Goal: Contribute content: Add original content to the website for others to see

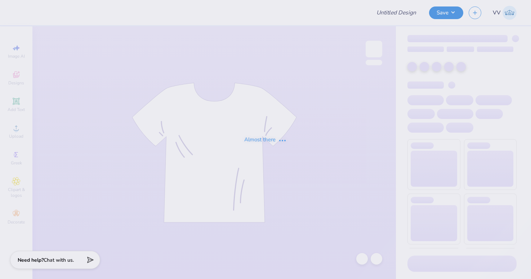
type input "Gphi parents wknd hats"
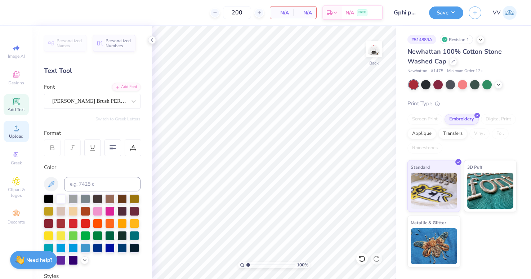
click at [14, 135] on span "Upload" at bounding box center [16, 136] width 14 height 6
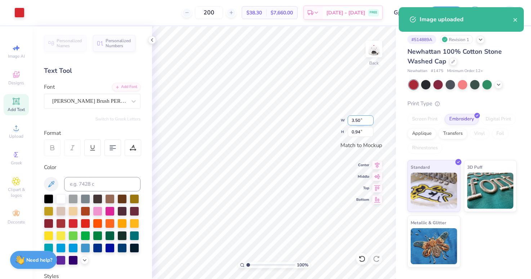
click at [362, 119] on input "3.50" at bounding box center [360, 120] width 26 height 10
type input "5.00"
type input "1.34"
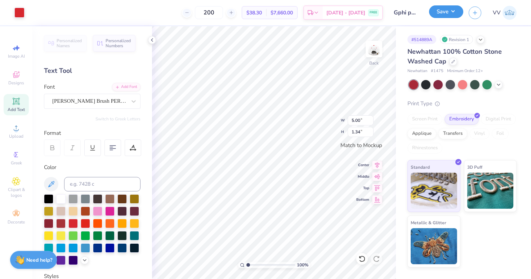
click at [445, 13] on button "Save" at bounding box center [446, 11] width 34 height 13
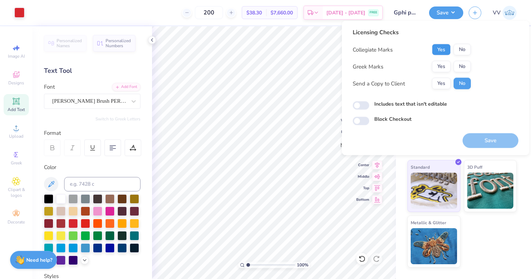
click at [444, 51] on button "Yes" at bounding box center [441, 50] width 19 height 12
click at [444, 65] on button "Yes" at bounding box center [441, 67] width 19 height 12
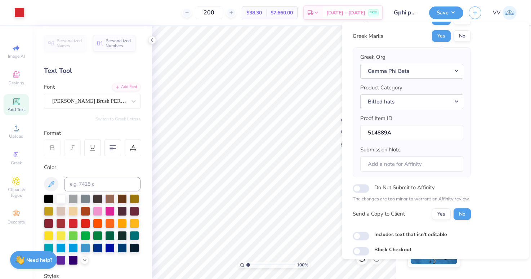
scroll to position [54, 0]
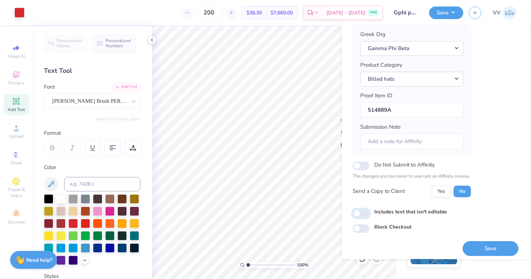
click at [361, 214] on input "Includes text that isn't editable" at bounding box center [360, 213] width 17 height 9
checkbox input "true"
click at [498, 244] on button "Save" at bounding box center [490, 248] width 56 height 15
